Goal: Task Accomplishment & Management: Use online tool/utility

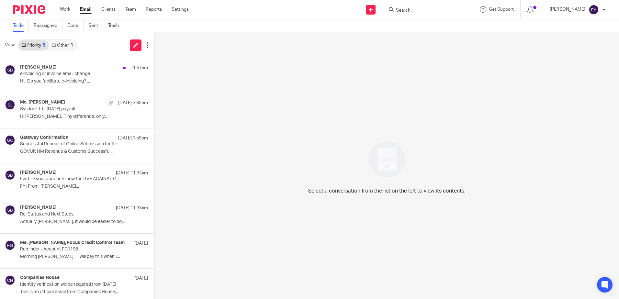
click at [64, 47] on link "Other 1" at bounding box center [63, 45] width 28 height 10
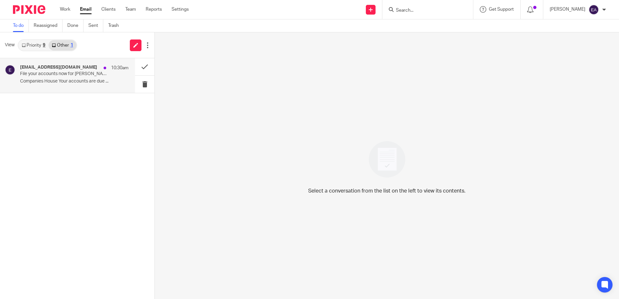
click at [69, 79] on p "Companies House Your accounts are due ..." at bounding box center [74, 82] width 109 height 6
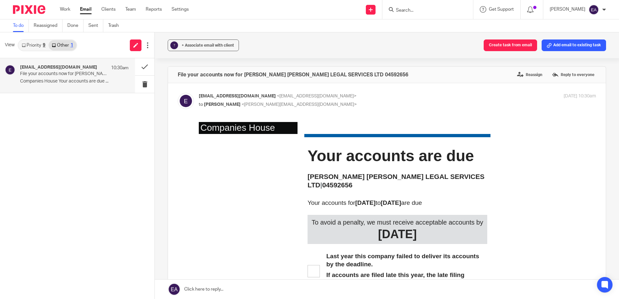
click at [411, 8] on input "Search" at bounding box center [424, 11] width 58 height 6
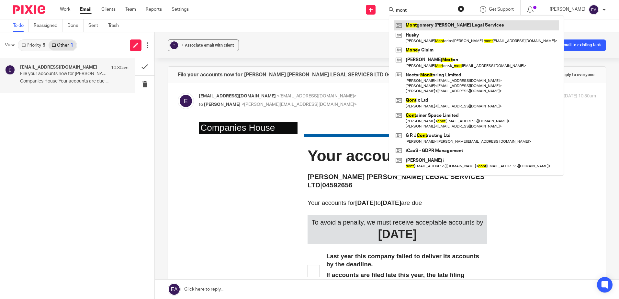
type input "mont"
click at [440, 26] on link at bounding box center [476, 25] width 165 height 10
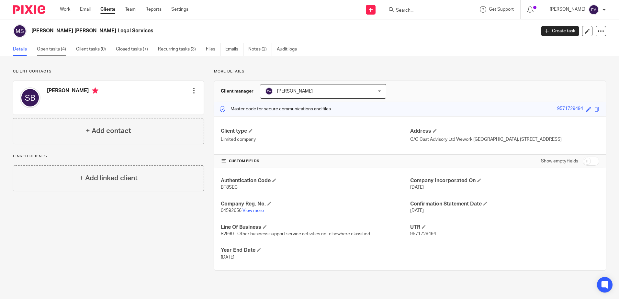
click at [54, 47] on link "Open tasks (4)" at bounding box center [54, 49] width 34 height 13
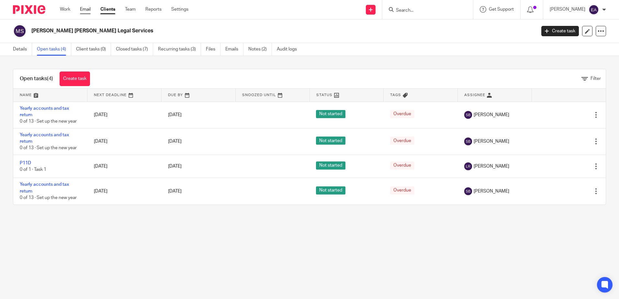
click at [86, 9] on link "Email" at bounding box center [85, 9] width 11 height 6
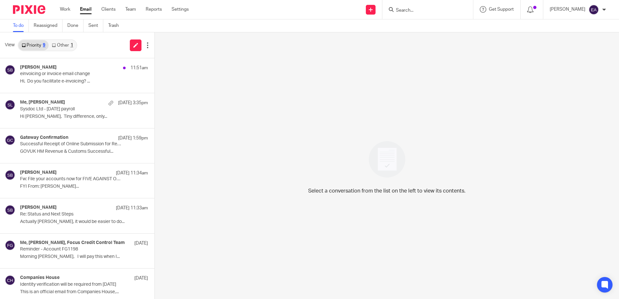
click at [60, 48] on link "Other 1" at bounding box center [63, 45] width 28 height 10
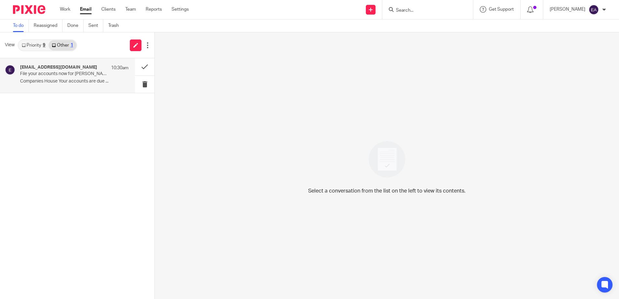
click at [59, 73] on p "File your accounts now for [PERSON_NAME] [PERSON_NAME] LEGAL SERVICES LTD 04592…" at bounding box center [63, 74] width 87 height 6
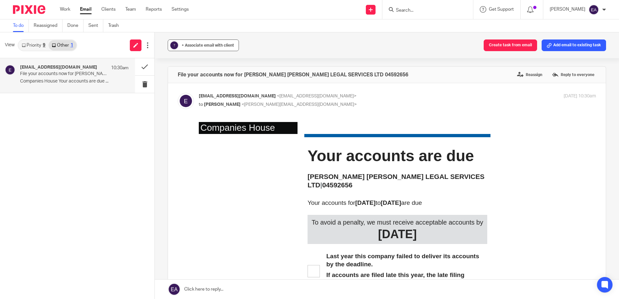
click at [186, 46] on span "+ Associate email with client" at bounding box center [208, 45] width 52 height 4
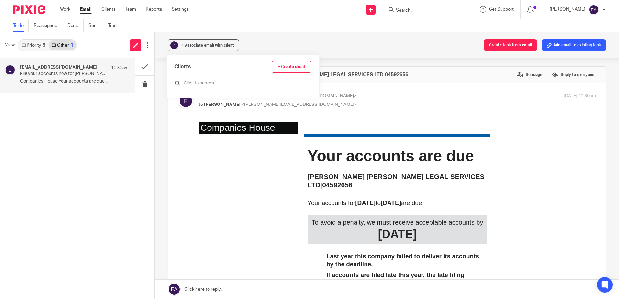
click at [201, 83] on input "text" at bounding box center [243, 83] width 137 height 6
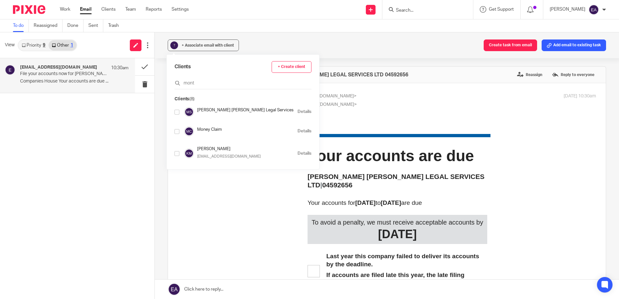
type input "mont"
click at [176, 114] on input "checkbox" at bounding box center [177, 112] width 5 height 5
checkbox input "true"
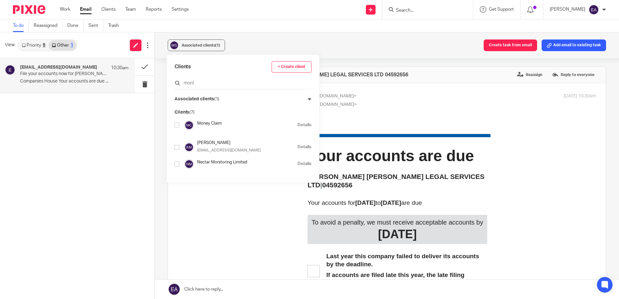
click at [201, 83] on input "mont" at bounding box center [243, 83] width 137 height 6
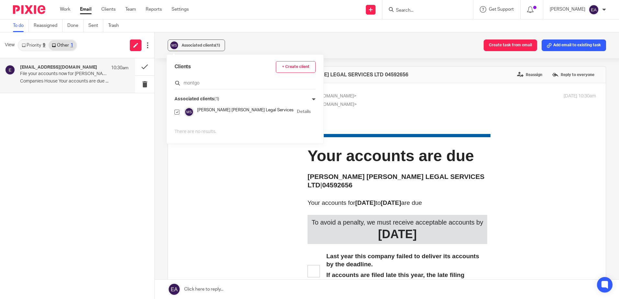
type input "montgom"
click at [319, 49] on div "Associated clients (1) Create task from email Add email to existing task" at bounding box center [387, 45] width 464 height 26
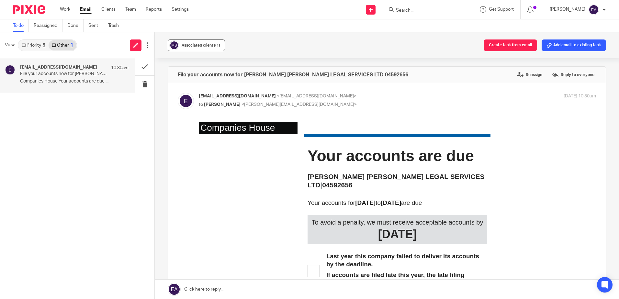
click at [212, 49] on button "Associated clients (1)" at bounding box center [196, 46] width 57 height 12
click at [475, 46] on div "Associated clients (1) Create task from email Add email to existing task" at bounding box center [387, 45] width 464 height 26
click at [523, 74] on label "Reassign" at bounding box center [530, 75] width 29 height 10
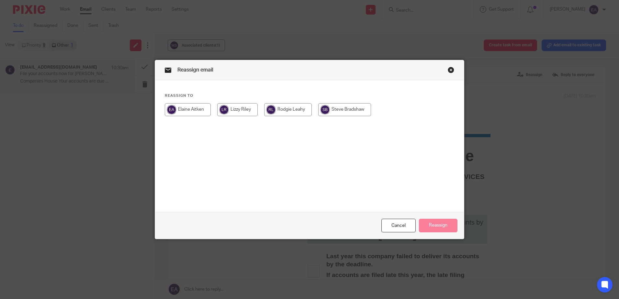
click at [354, 109] on input "radio" at bounding box center [344, 109] width 53 height 13
radio input "true"
click at [433, 225] on button "Reassign" at bounding box center [438, 226] width 39 height 14
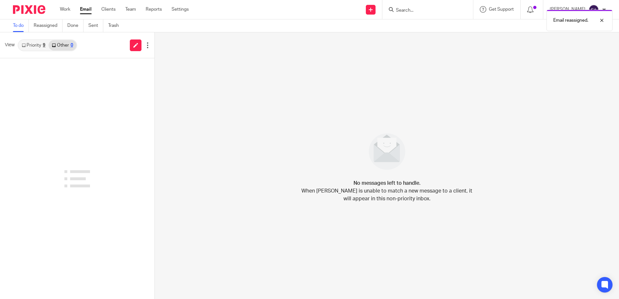
click at [32, 42] on link "Priority 9" at bounding box center [33, 45] width 30 height 10
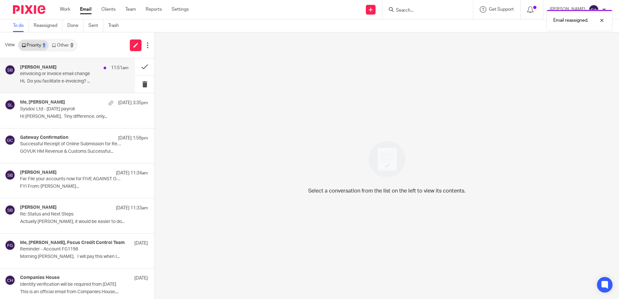
click at [53, 69] on h4 "[PERSON_NAME]" at bounding box center [38, 68] width 37 height 6
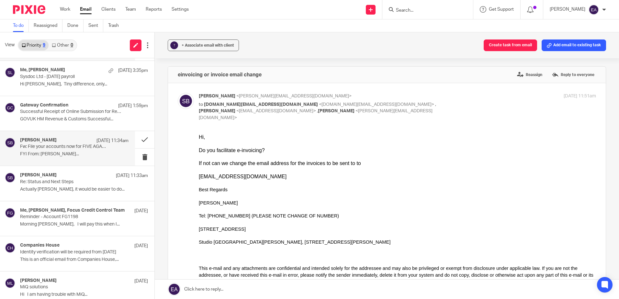
click at [76, 143] on div "[PERSON_NAME] [DATE] 11:34am" at bounding box center [74, 141] width 109 height 6
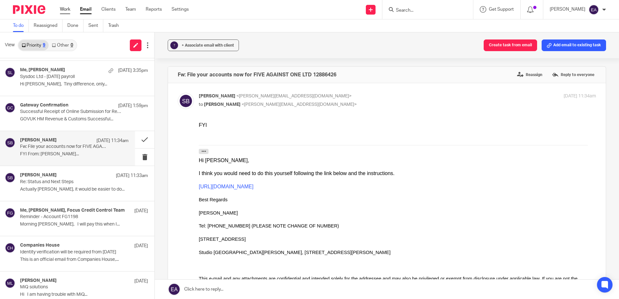
click at [66, 6] on link "Work" at bounding box center [65, 9] width 10 height 6
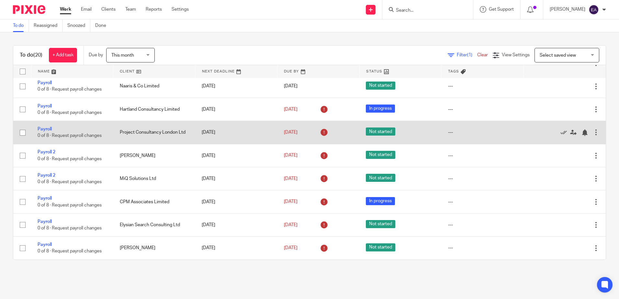
scroll to position [292, 0]
